Goal: Transaction & Acquisition: Purchase product/service

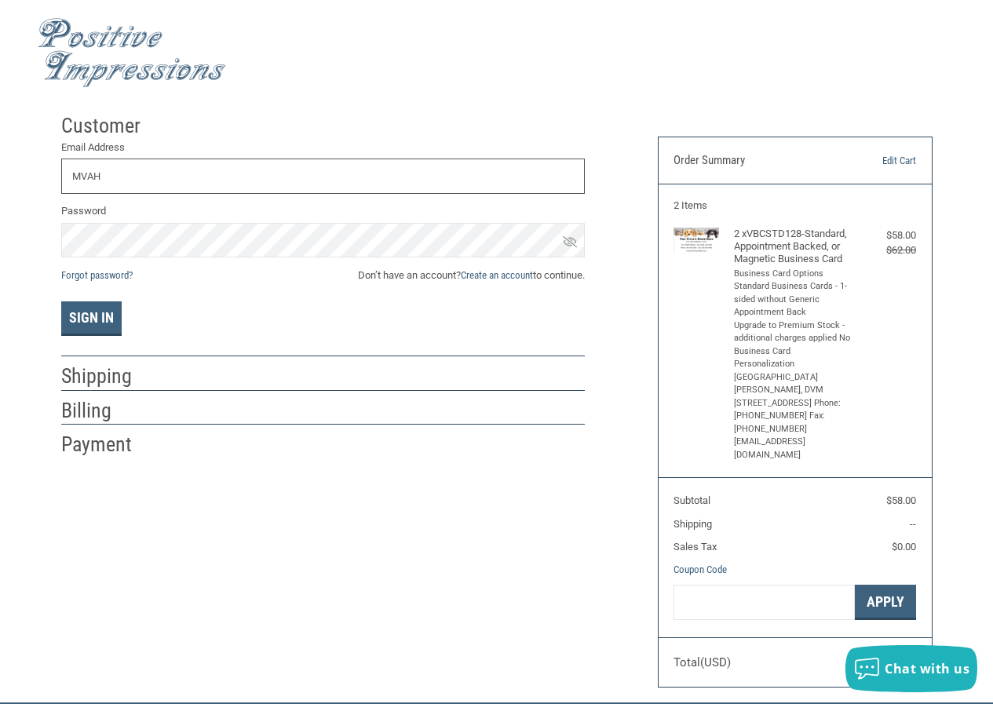
type input "[EMAIL_ADDRESS][DOMAIN_NAME]"
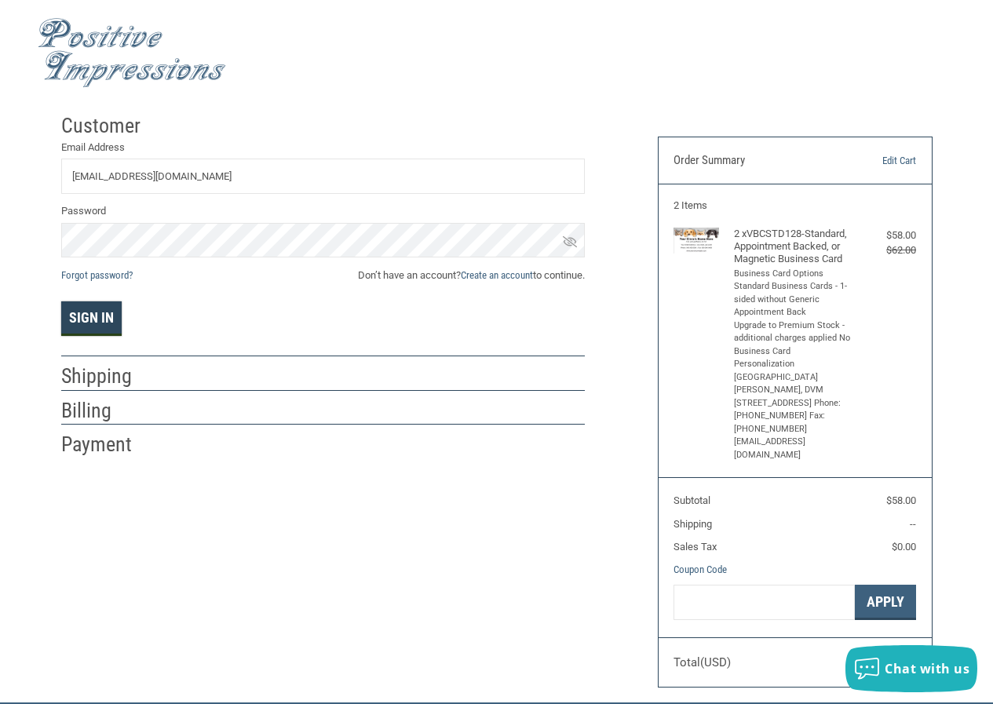
click at [96, 326] on button "Sign In" at bounding box center [91, 318] width 60 height 35
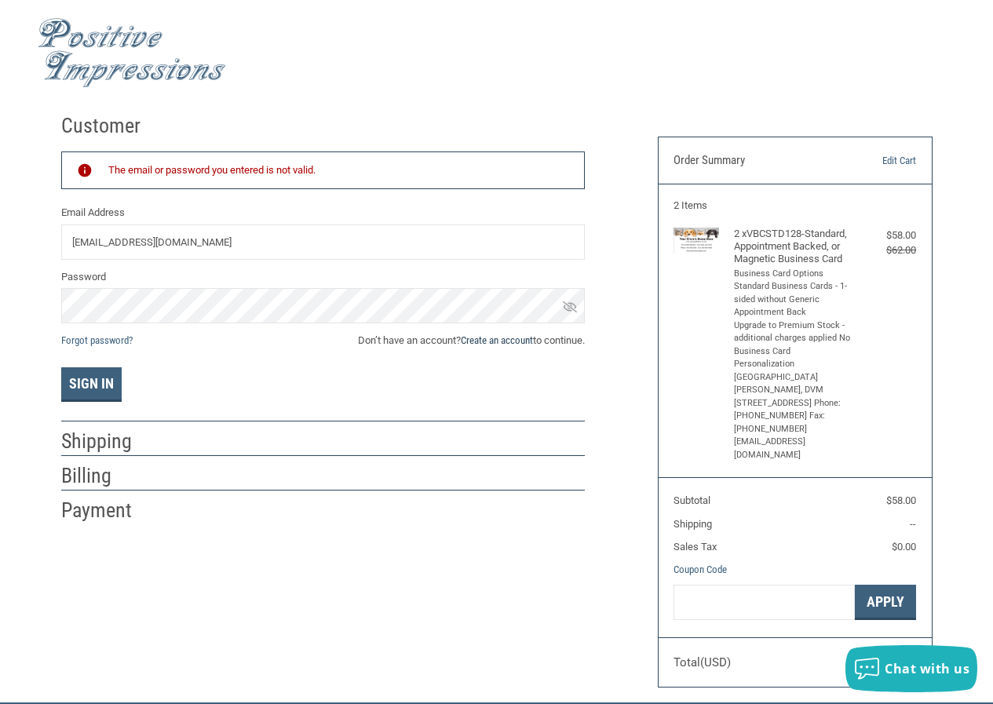
click at [477, 342] on link "Create an account" at bounding box center [497, 340] width 72 height 12
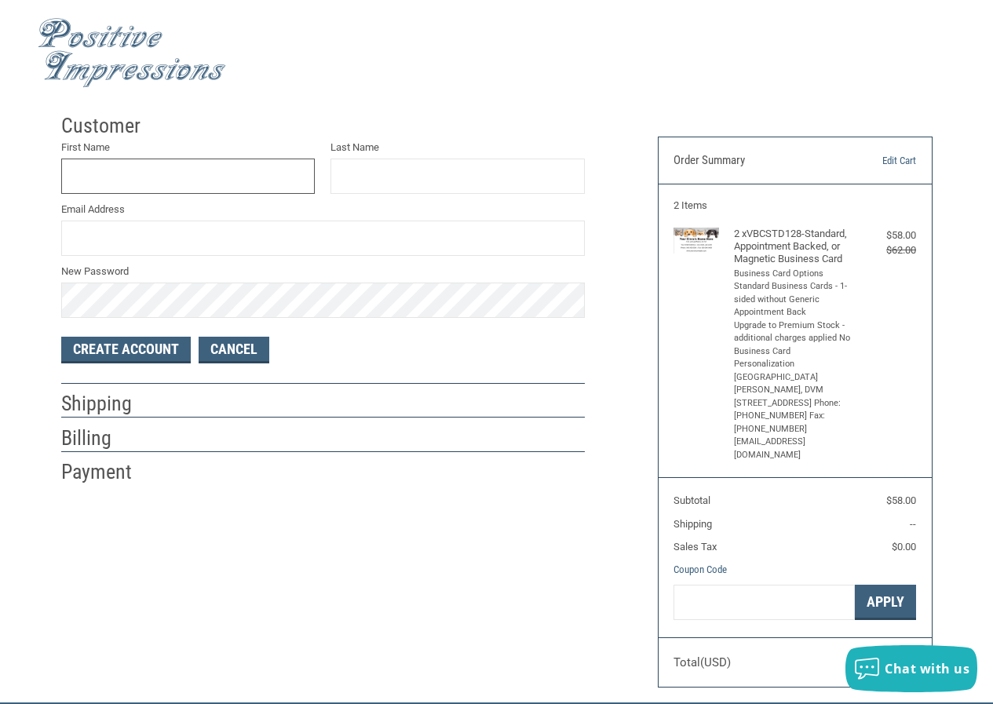
click at [196, 177] on input "First Name" at bounding box center [188, 176] width 254 height 35
type input "[PERSON_NAME]"
type input "LONG"
type input "[EMAIL_ADDRESS][DOMAIN_NAME]"
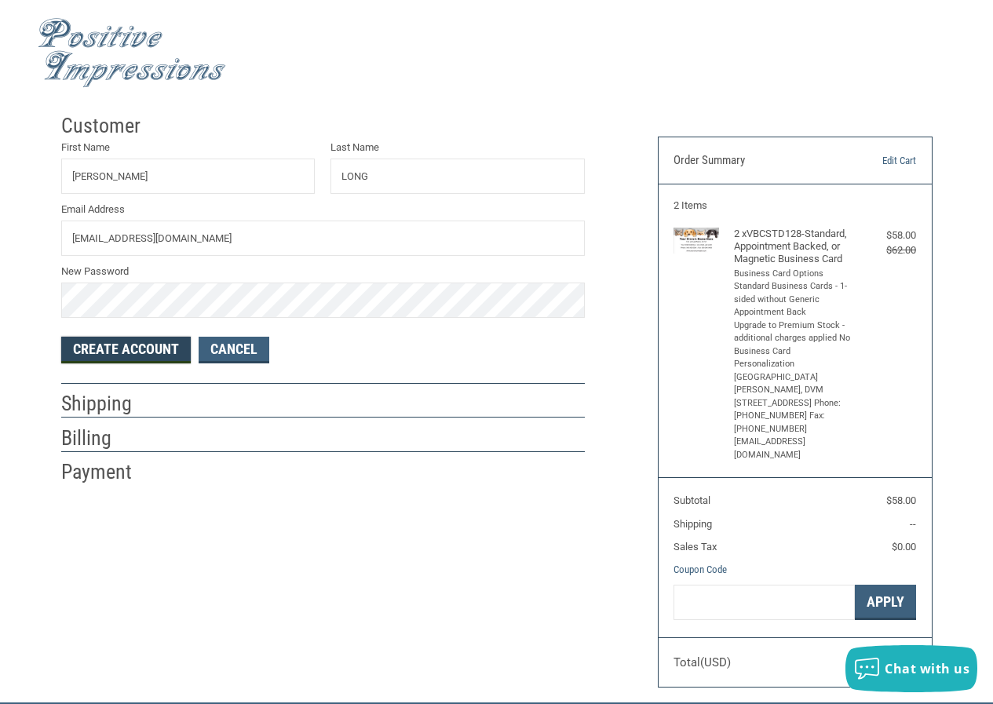
click at [130, 357] on button "Create Account" at bounding box center [126, 350] width 130 height 27
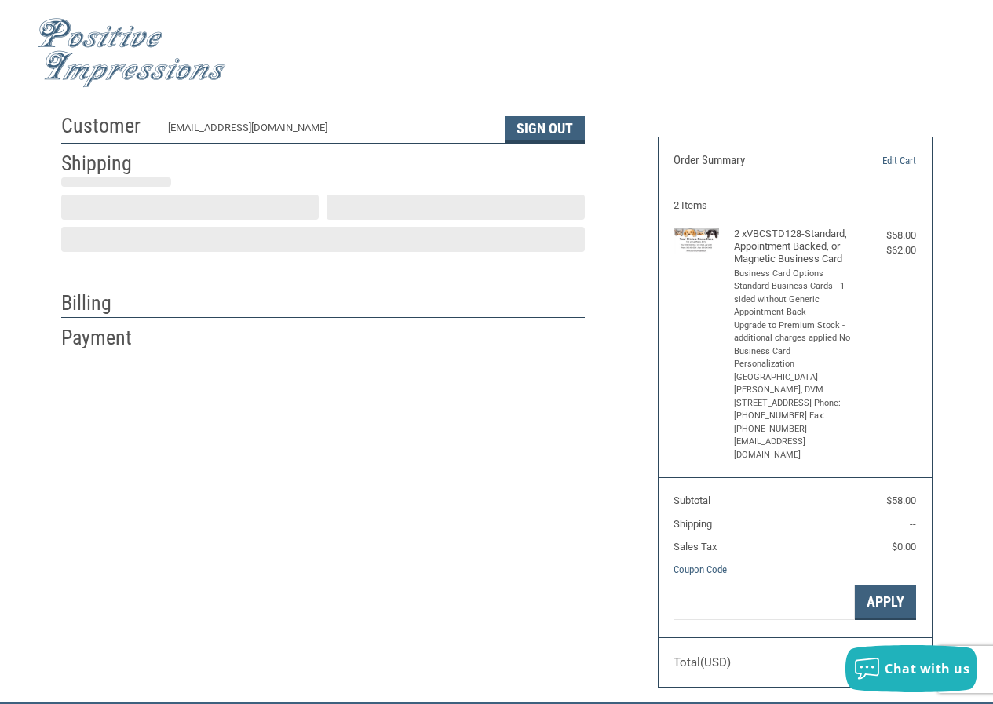
select select "US"
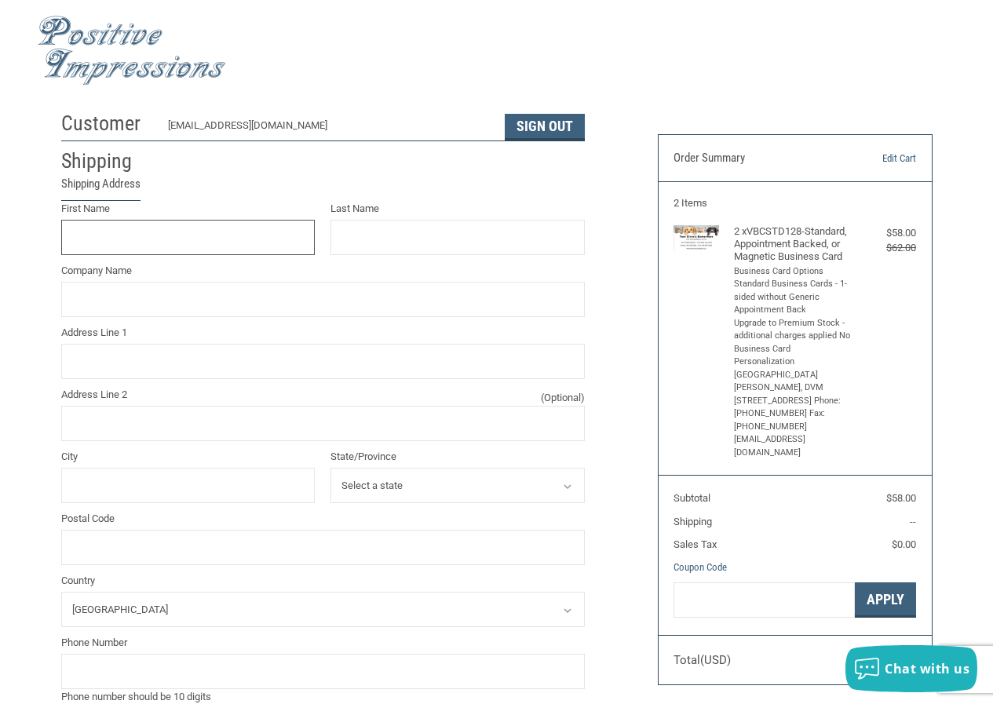
scroll to position [3, 0]
type input "[PERSON_NAME]"
type input "LONG"
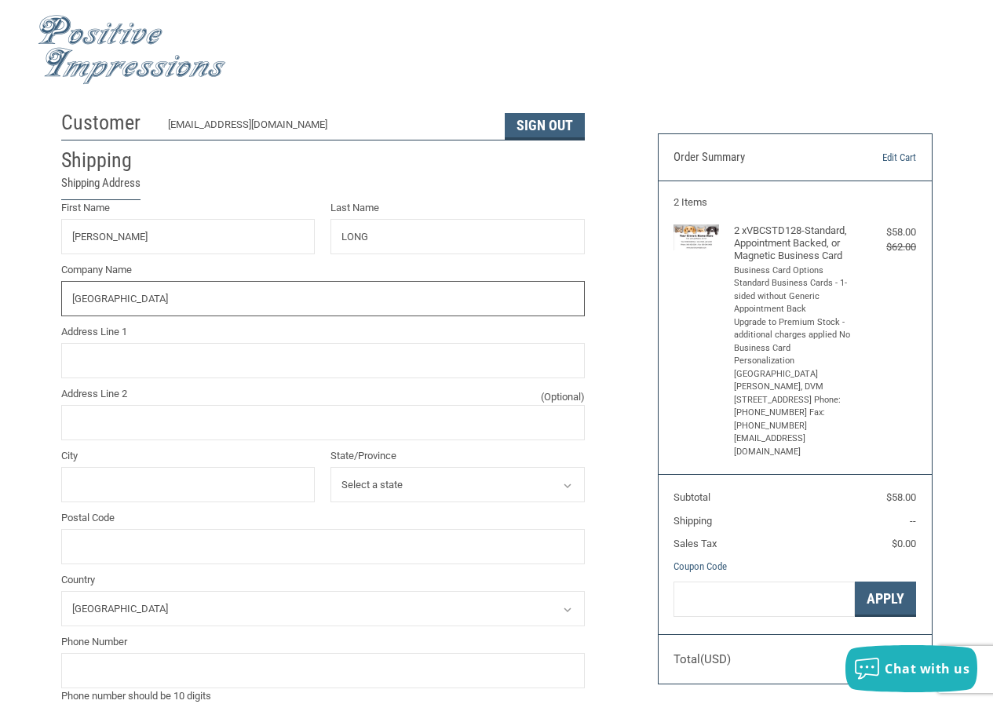
type input "[GEOGRAPHIC_DATA]"
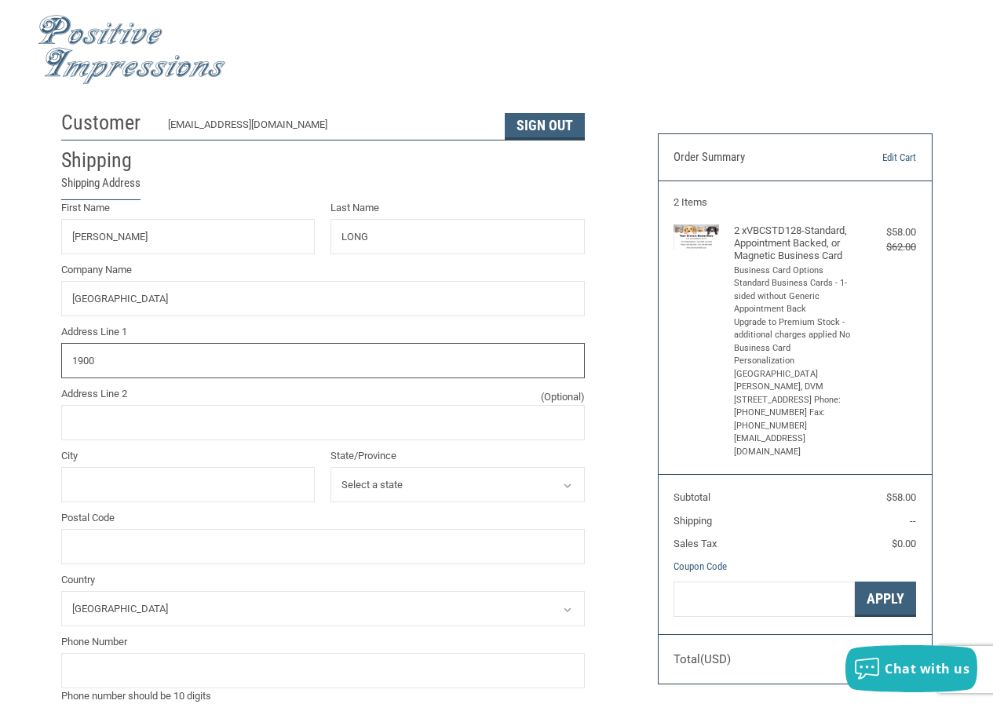
type input "[STREET_ADDRESS]"
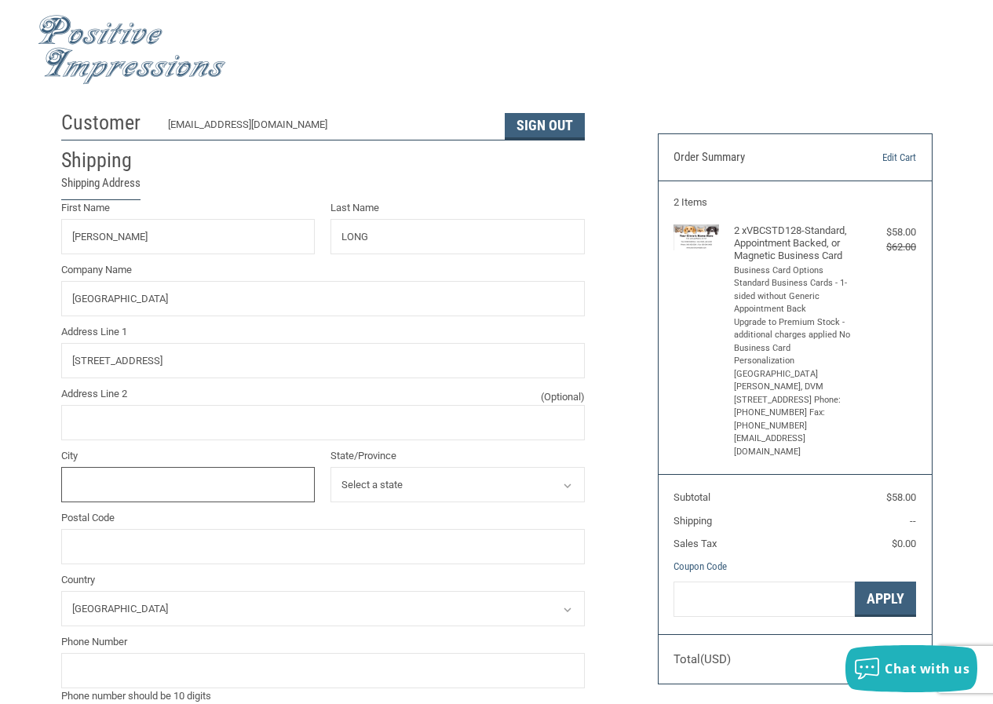
type input "MOUNTAIN VIEW"
select select "AR"
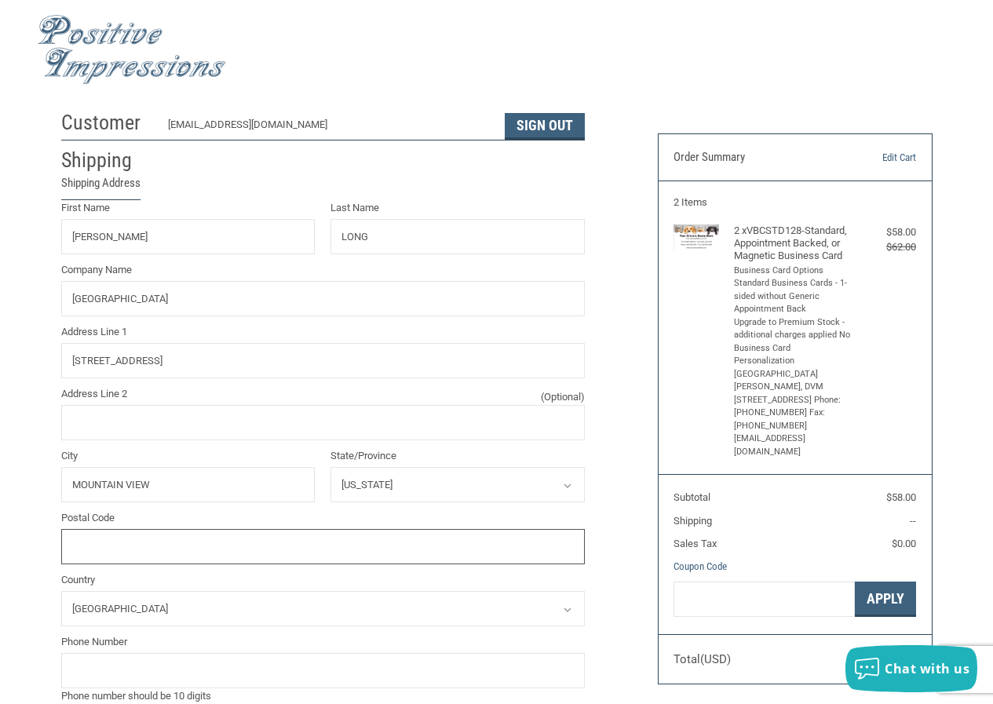
type input "72560"
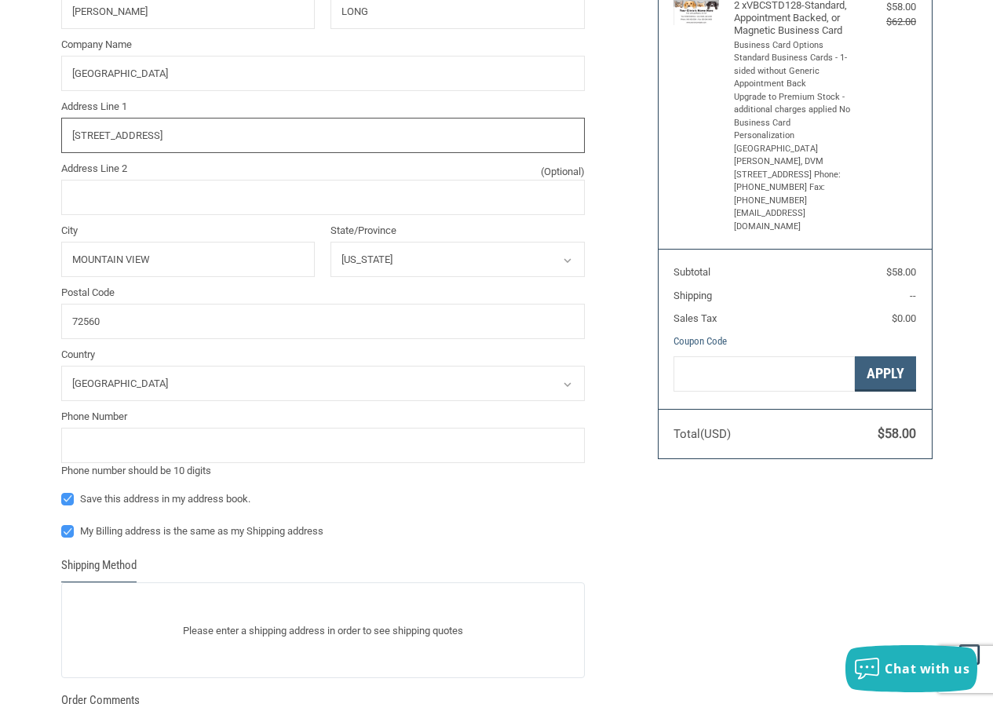
scroll to position [317, 0]
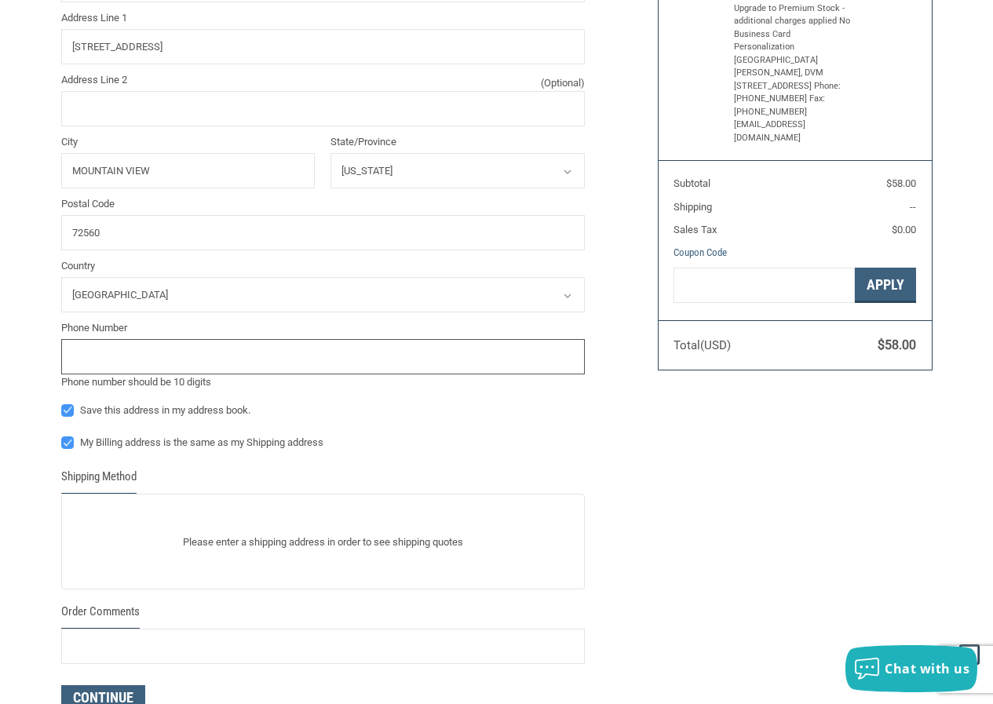
click at [358, 369] on input "tel" at bounding box center [323, 356] width 524 height 35
type input "8702695400"
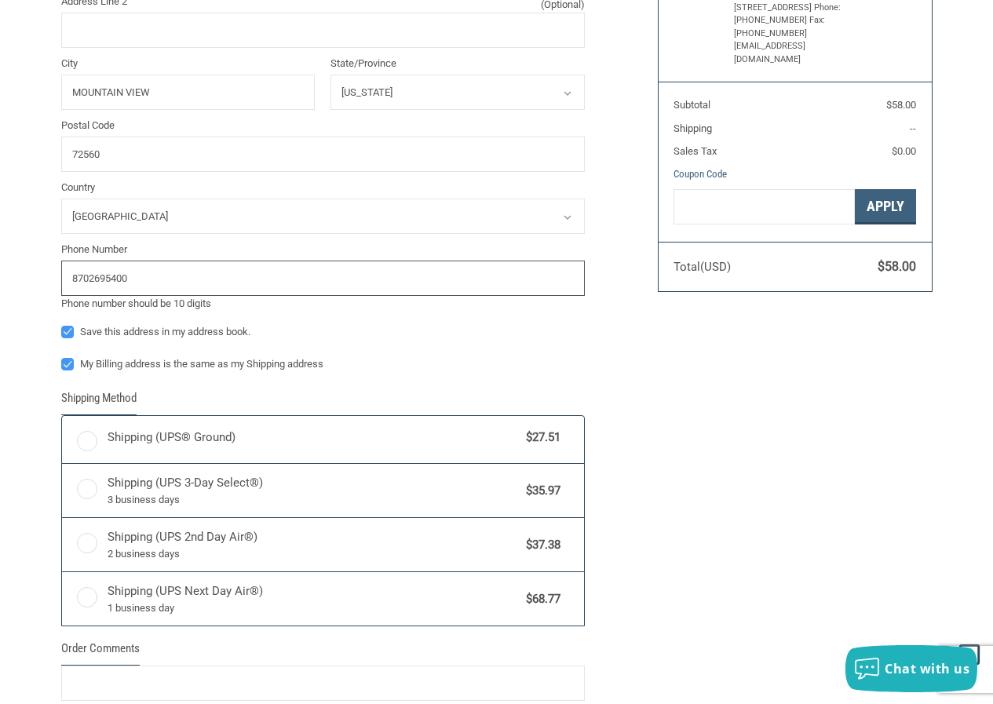
radio input "true"
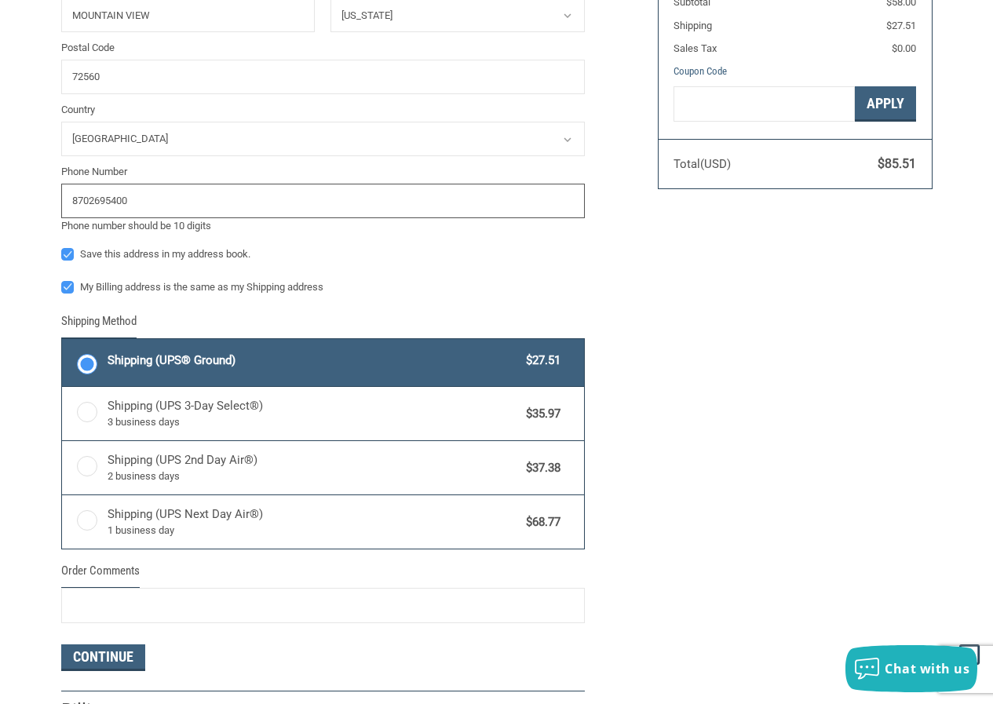
scroll to position [499, 0]
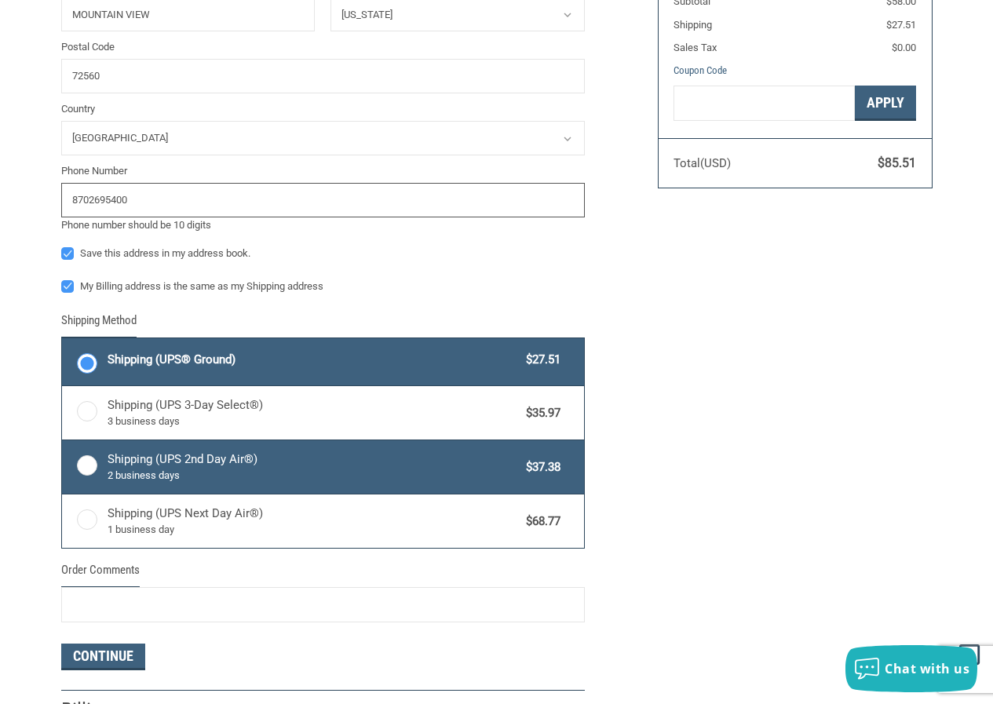
type input "8702695400"
click at [89, 468] on label "Shipping (UPS 2nd Day Air®) 2 business days $37.38" at bounding box center [323, 466] width 522 height 53
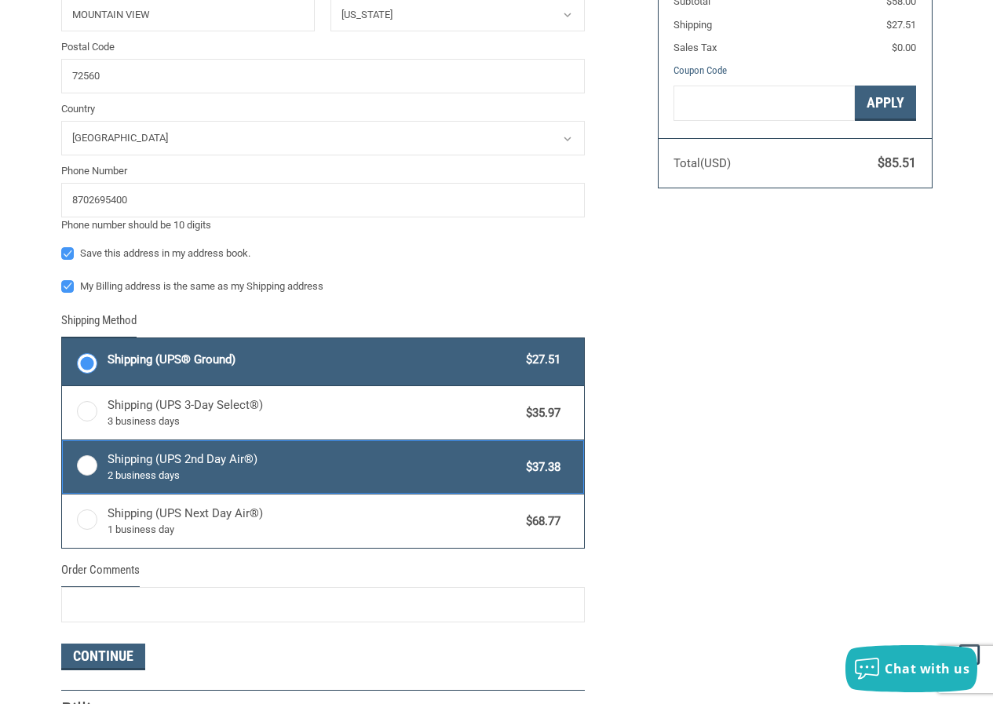
click at [63, 443] on input "Shipping (UPS 2nd Day Air®) 2 business days $37.38" at bounding box center [62, 442] width 1 height 1
radio input "true"
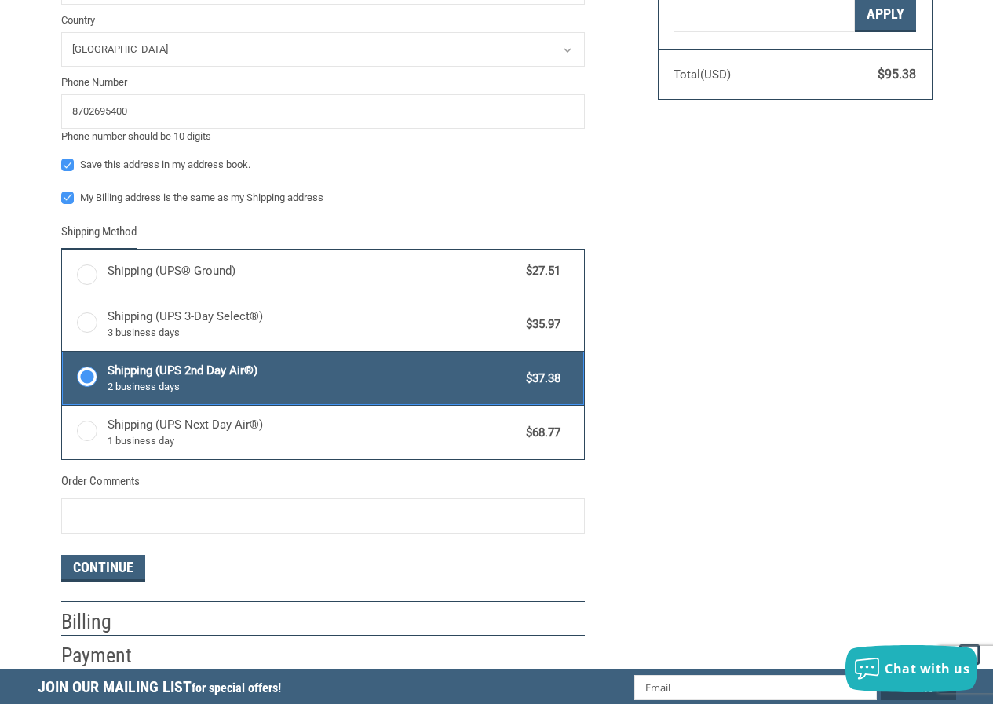
scroll to position [735, 0]
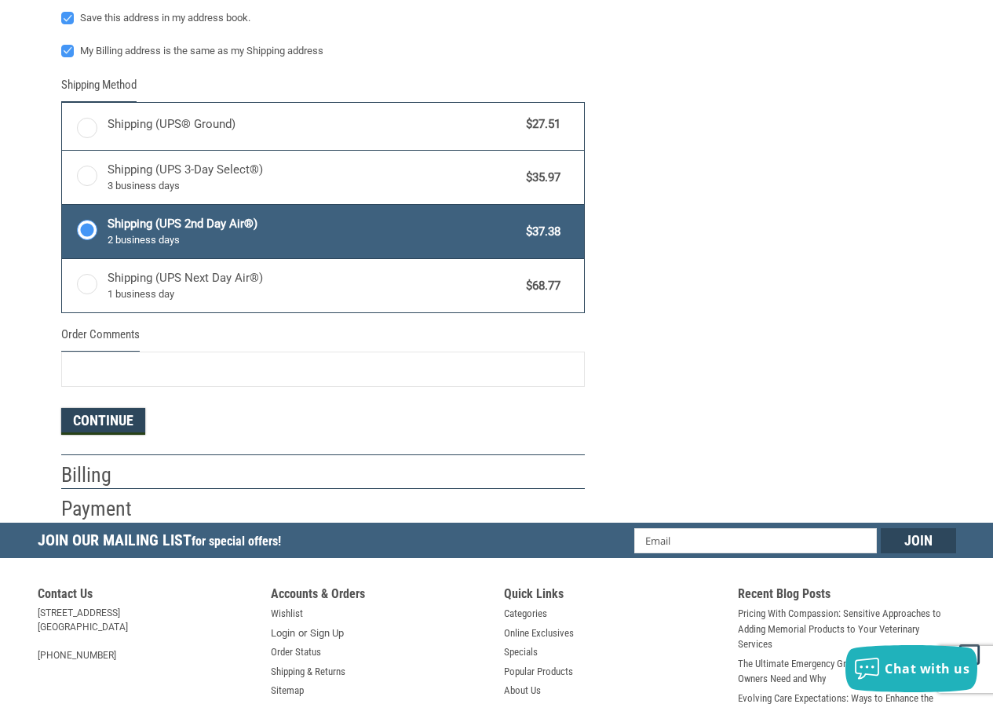
click at [105, 423] on button "Continue" at bounding box center [103, 421] width 84 height 27
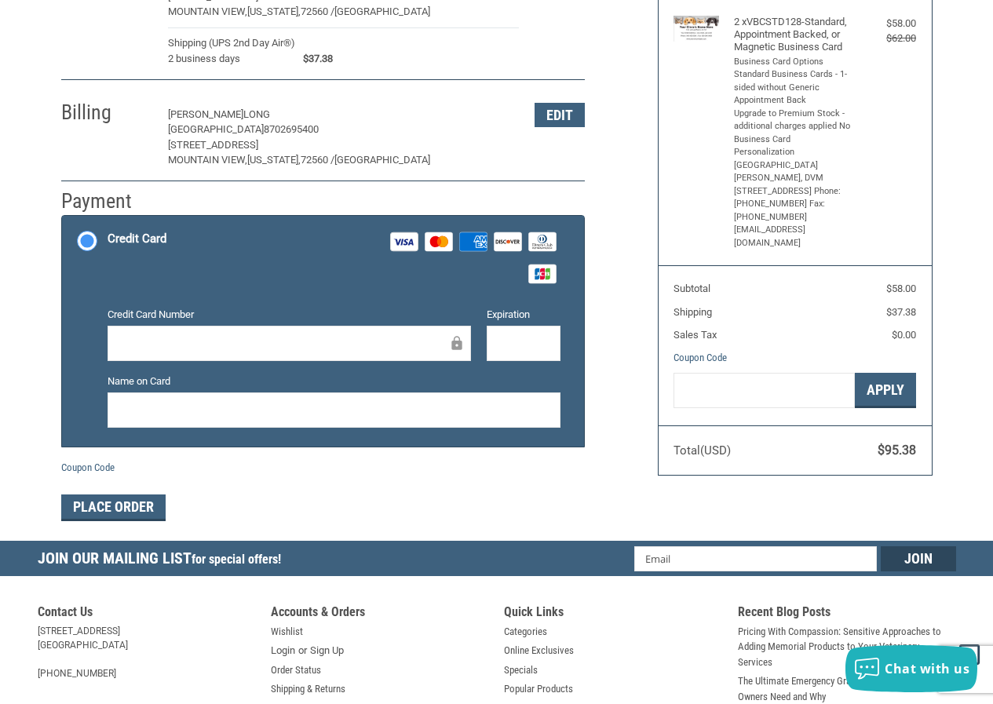
scroll to position [253, 0]
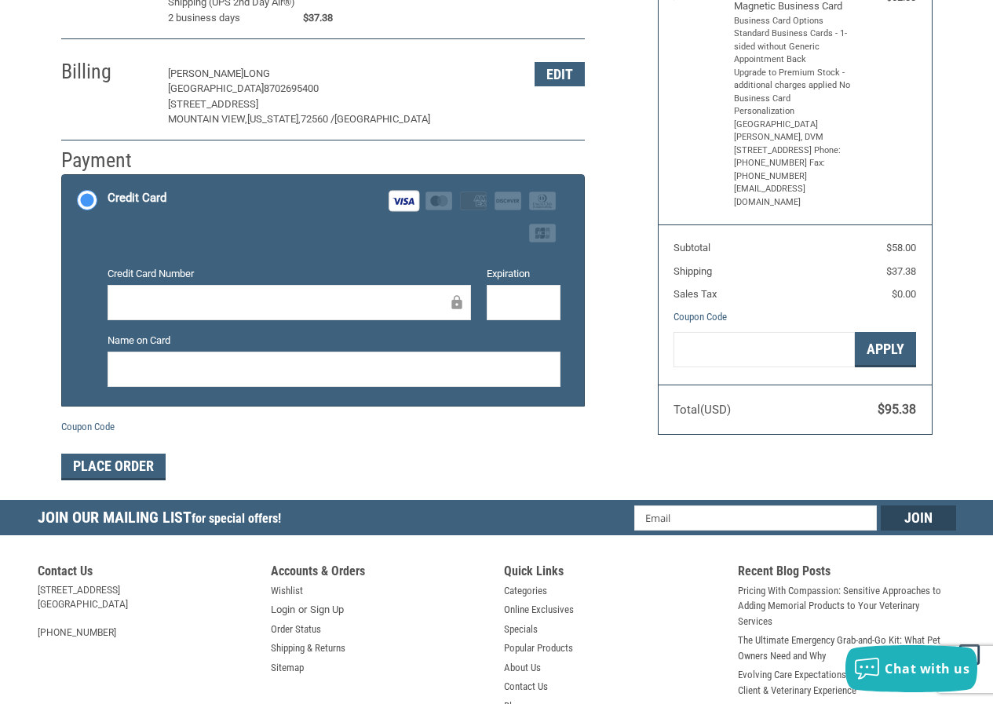
click at [531, 294] on div at bounding box center [524, 302] width 75 height 35
click at [356, 359] on div at bounding box center [334, 369] width 453 height 35
click at [122, 475] on button "Place Order" at bounding box center [113, 467] width 104 height 27
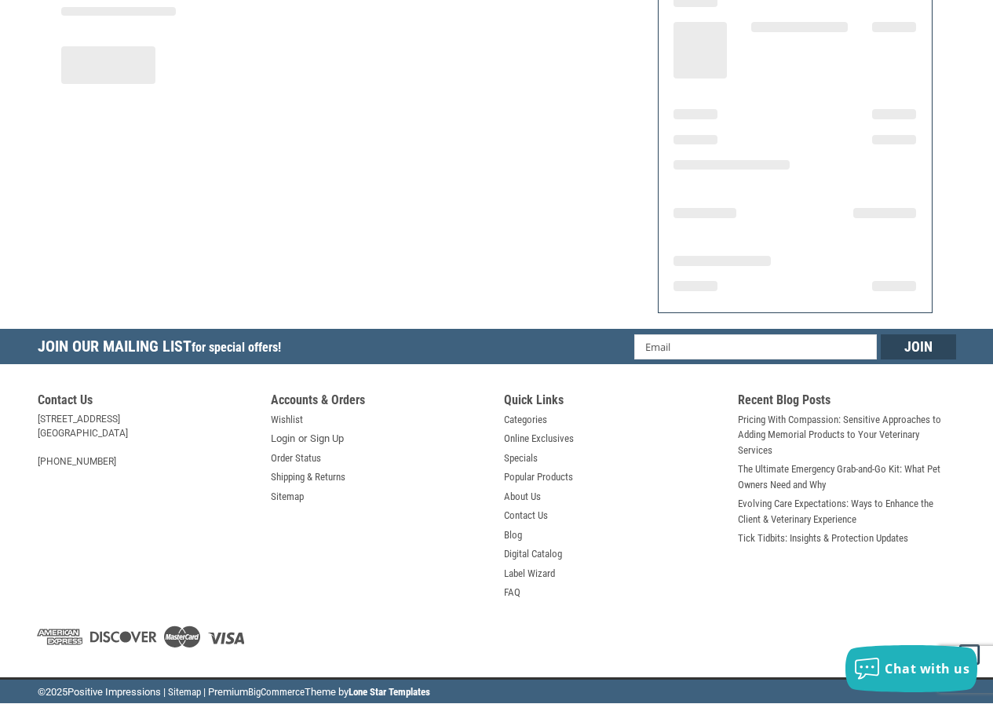
scroll to position [199, 0]
